Goal: Check status

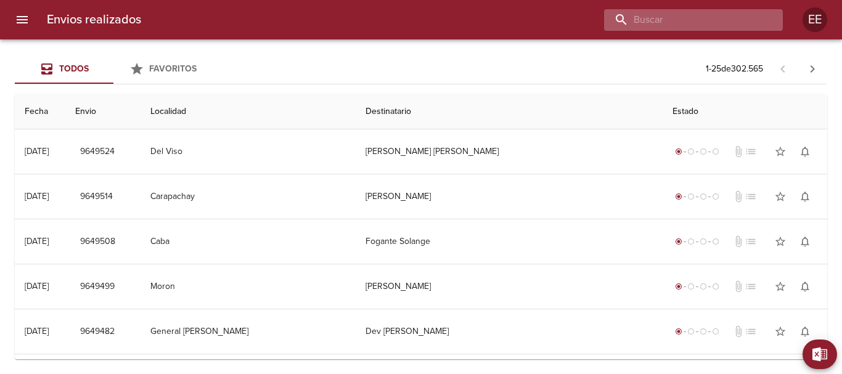
click at [697, 25] on input "buscar" at bounding box center [683, 20] width 158 height 22
paste input "[PERSON_NAME] [PERSON_NAME]"
type input "[PERSON_NAME] [PERSON_NAME]"
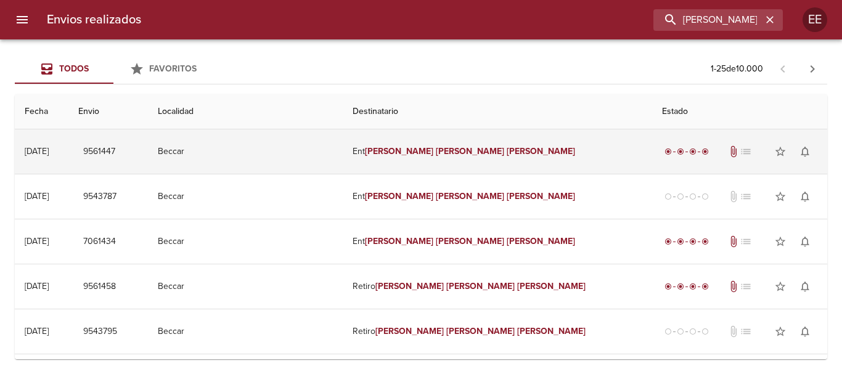
click at [285, 166] on td "Beccar" at bounding box center [245, 151] width 195 height 44
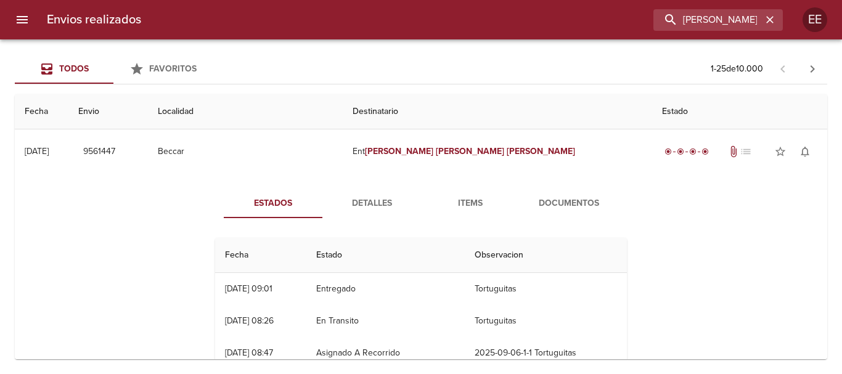
click at [696, 283] on div "Estados Detalles Items Documentos Fecha Estado Observacion 06/09 [DATE] 09:01 E…" at bounding box center [421, 316] width 792 height 284
click at [771, 16] on icon "button" at bounding box center [769, 20] width 12 height 12
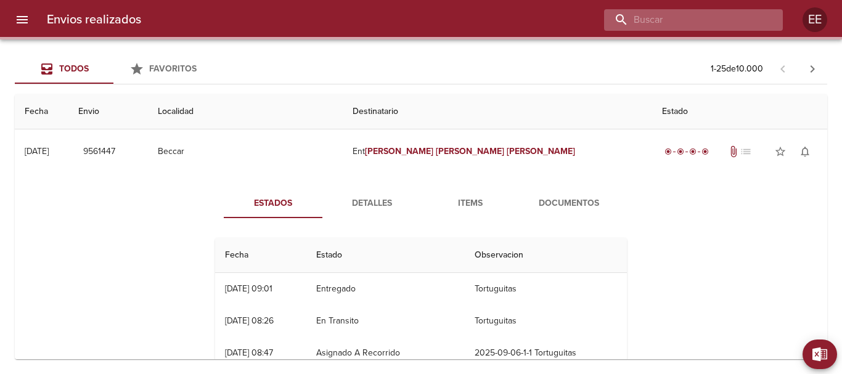
click at [671, 9] on input "buscar" at bounding box center [683, 20] width 158 height 22
paste input "SANTUCHO [PERSON_NAME] SUYAI RAYEN"
type input "SANTUCHO [PERSON_NAME] SUYAI RAYEN"
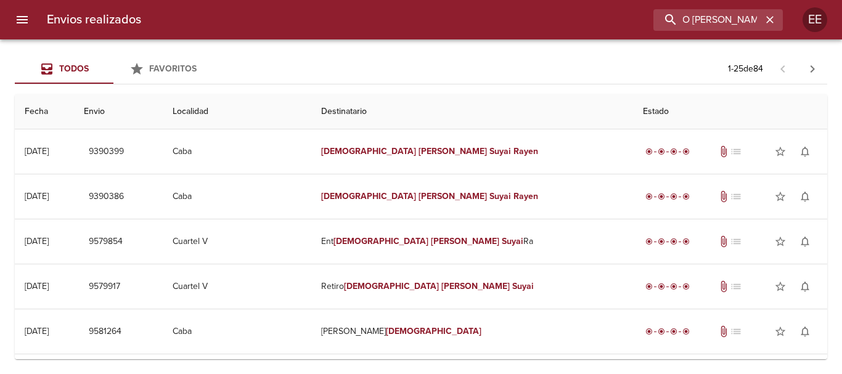
scroll to position [0, 0]
click at [771, 22] on icon "button" at bounding box center [769, 20] width 12 height 12
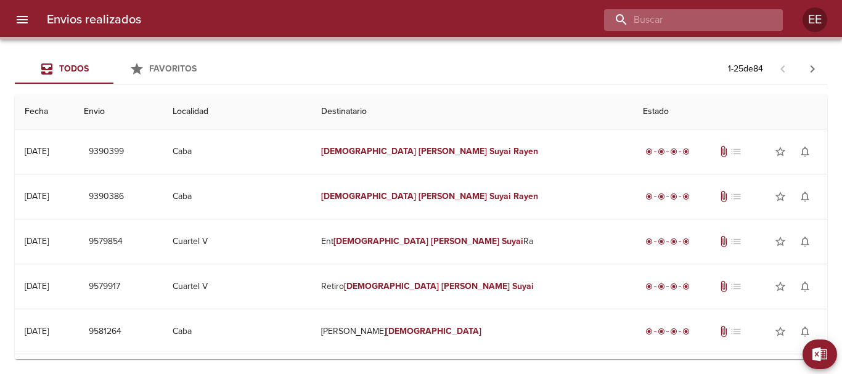
click at [715, 17] on input "buscar" at bounding box center [683, 20] width 158 height 22
paste input "[PERSON_NAME]"
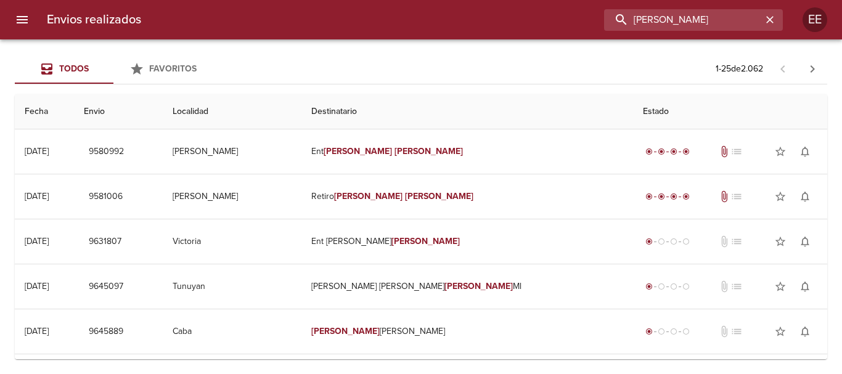
drag, startPoint x: 718, startPoint y: 18, endPoint x: 0, endPoint y: -54, distance: 721.3
click at [0, 0] on html "Envios realizados [PERSON_NAME] EE Todos Favoritos 1 - 25 de 2.062 Fecha Envio …" at bounding box center [421, 0] width 842 height 0
paste input "SPEDES MARIANA"
type input "[PERSON_NAME]"
